Goal: Transaction & Acquisition: Purchase product/service

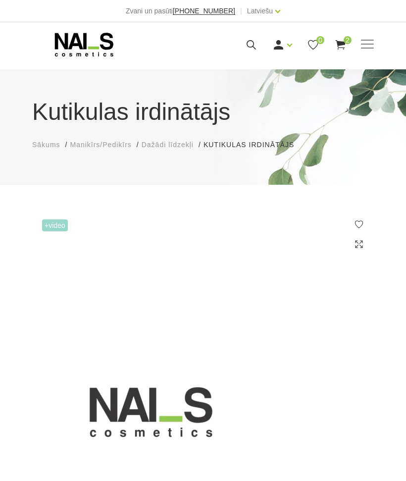
click at [341, 46] on icon at bounding box center [340, 45] width 12 height 12
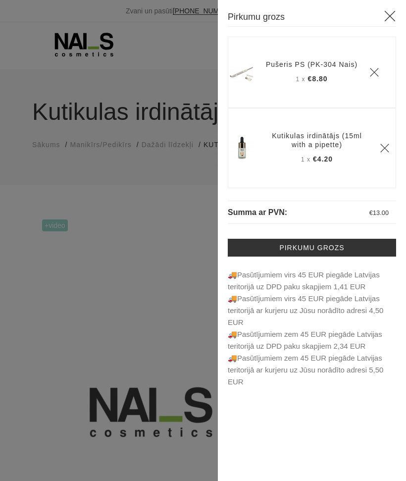
click at [308, 68] on link "Pušeris PS (PK-304 Nais)" at bounding box center [312, 64] width 92 height 9
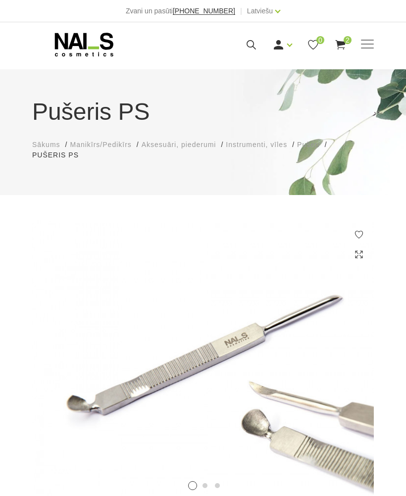
click at [341, 45] on use at bounding box center [340, 44] width 10 height 9
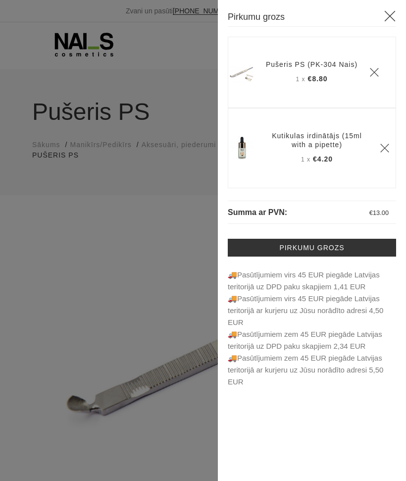
click at [295, 148] on link "Kutikulas irdinātājs (15ml with a pipette)" at bounding box center [317, 140] width 102 height 18
click at [318, 143] on link "Kutikulas irdinātājs (15ml with a pipette)" at bounding box center [317, 140] width 102 height 18
click at [301, 147] on link "Kutikulas irdinātājs (15ml with a pipette)" at bounding box center [317, 140] width 102 height 18
click at [308, 143] on link "Kutikulas irdinātājs (15ml with a pipette)" at bounding box center [317, 140] width 102 height 18
click at [313, 137] on link "Kutikulas irdinātājs (15ml with a pipette)" at bounding box center [317, 140] width 102 height 18
